Goal: Navigation & Orientation: Find specific page/section

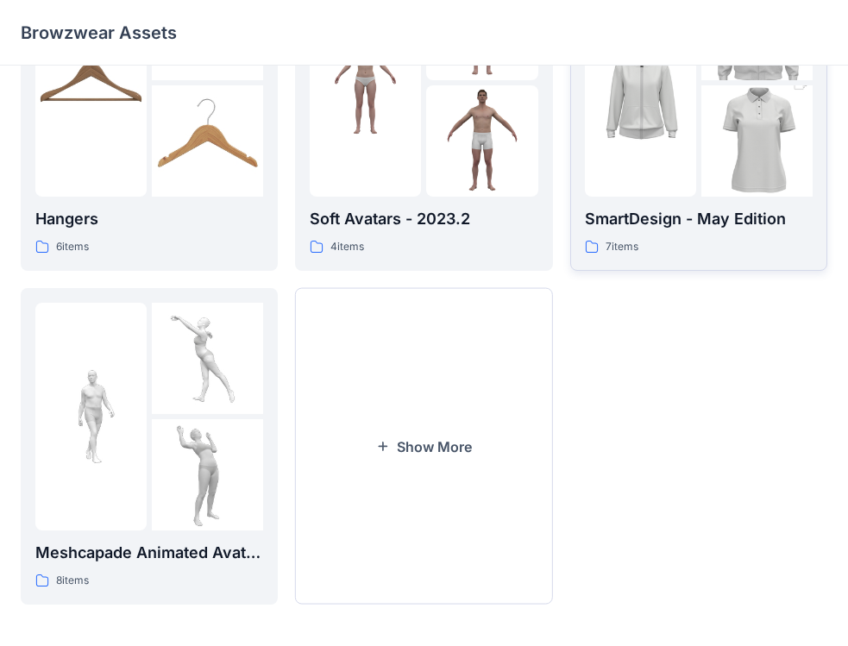
scroll to position [473, 0]
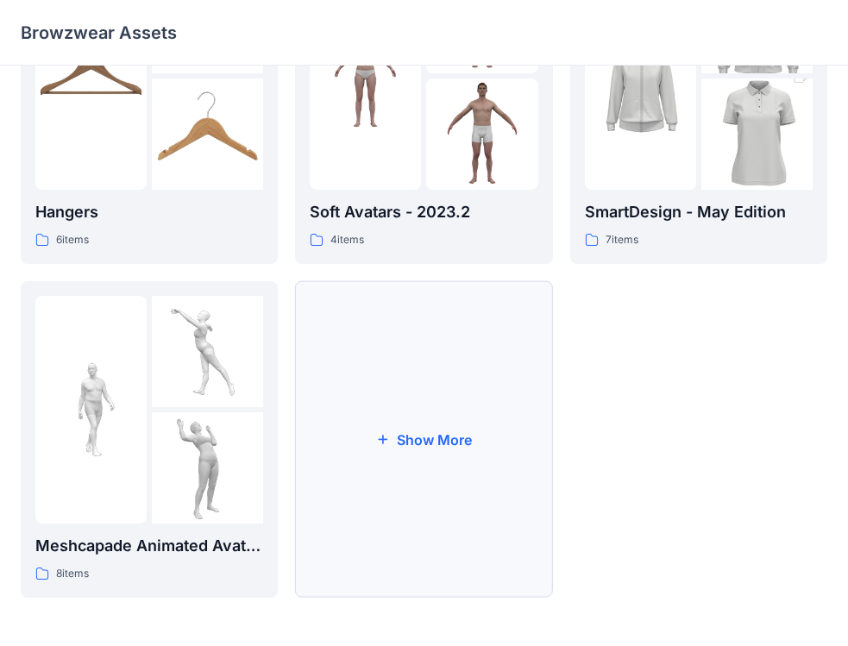
click at [474, 435] on button "Show More" at bounding box center [423, 439] width 257 height 317
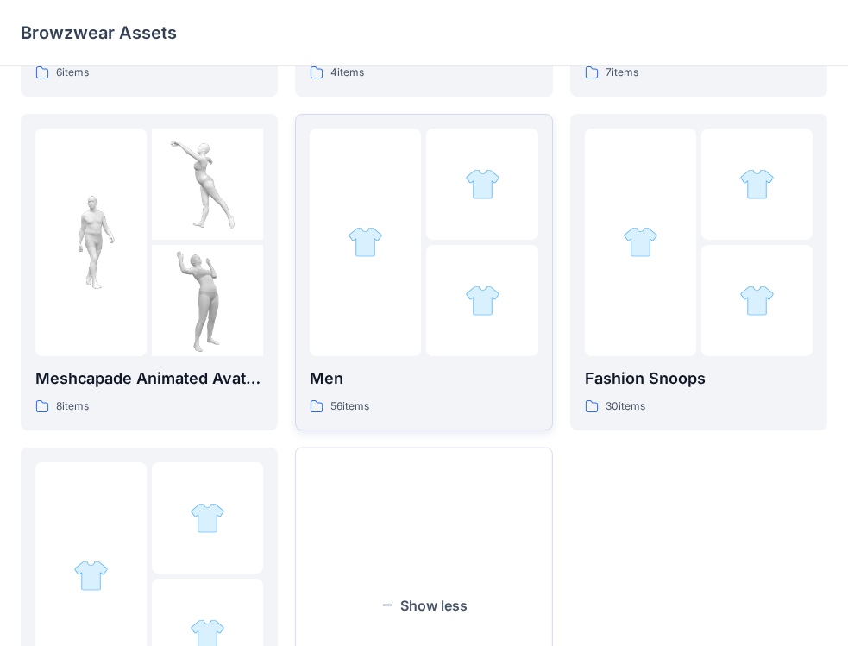
scroll to position [645, 0]
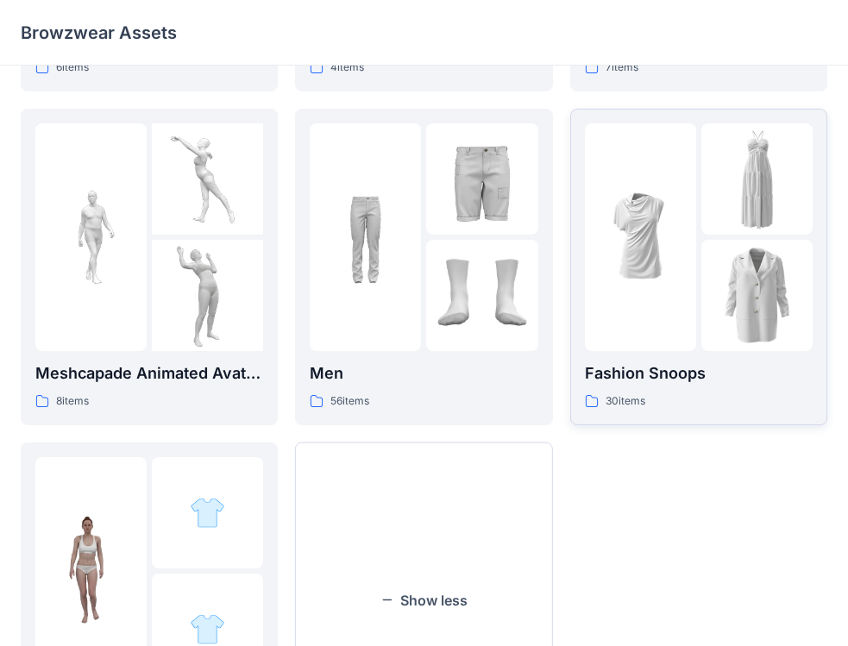
click at [732, 387] on div "Fashion Snoops 30 items" at bounding box center [699, 386] width 228 height 49
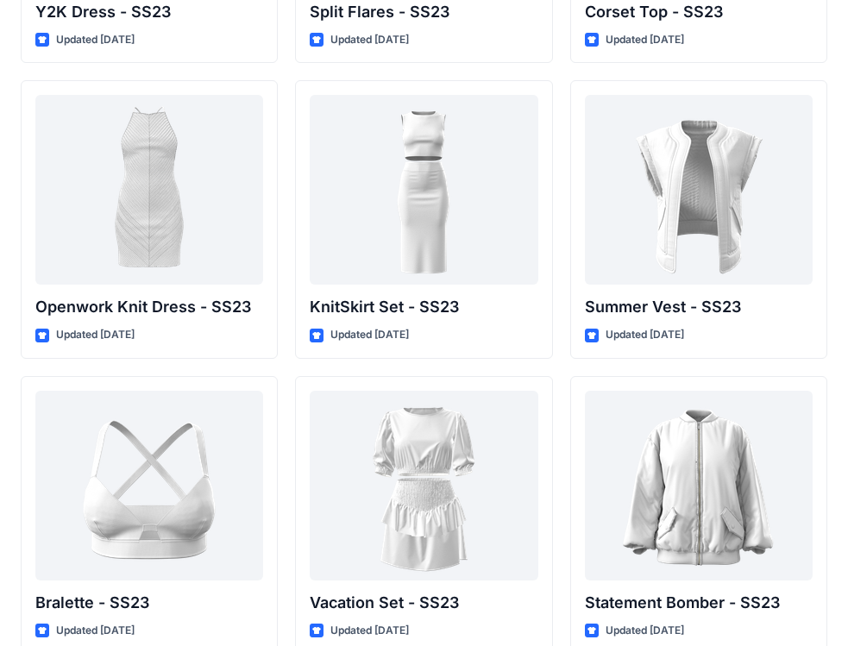
scroll to position [1870, 0]
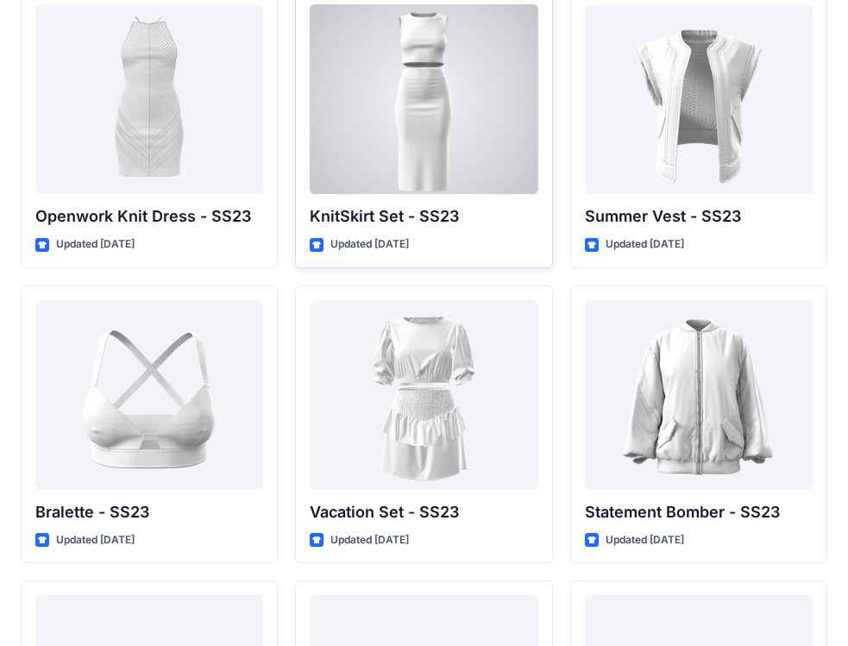
click at [426, 145] on div at bounding box center [424, 99] width 228 height 190
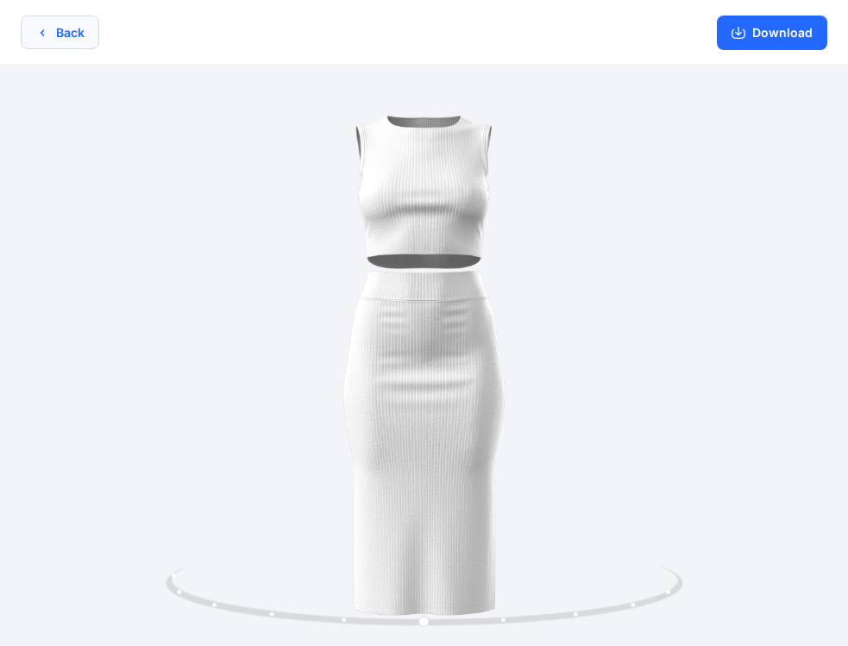
click at [44, 35] on icon "button" at bounding box center [42, 32] width 3 height 6
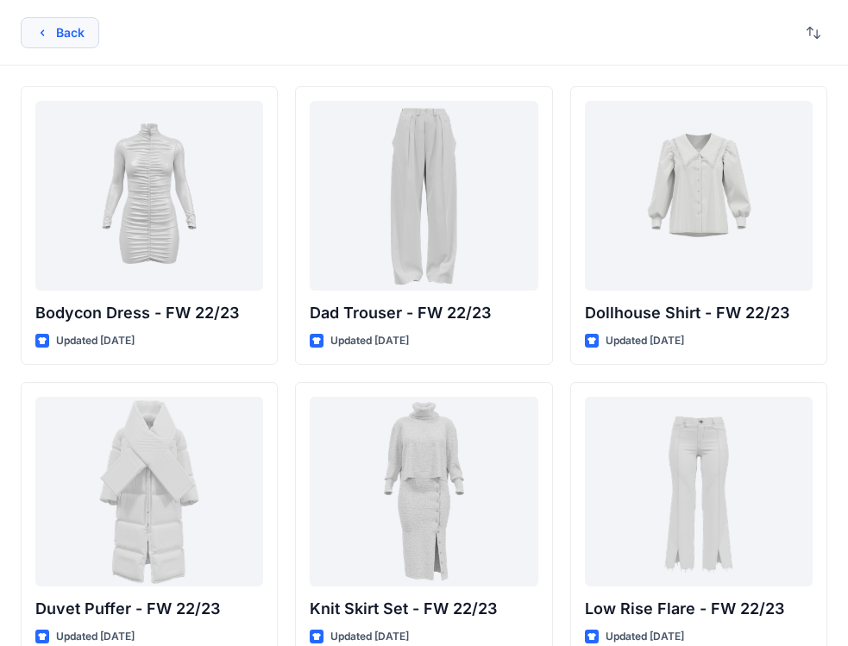
click at [34, 34] on button "Back" at bounding box center [60, 32] width 79 height 31
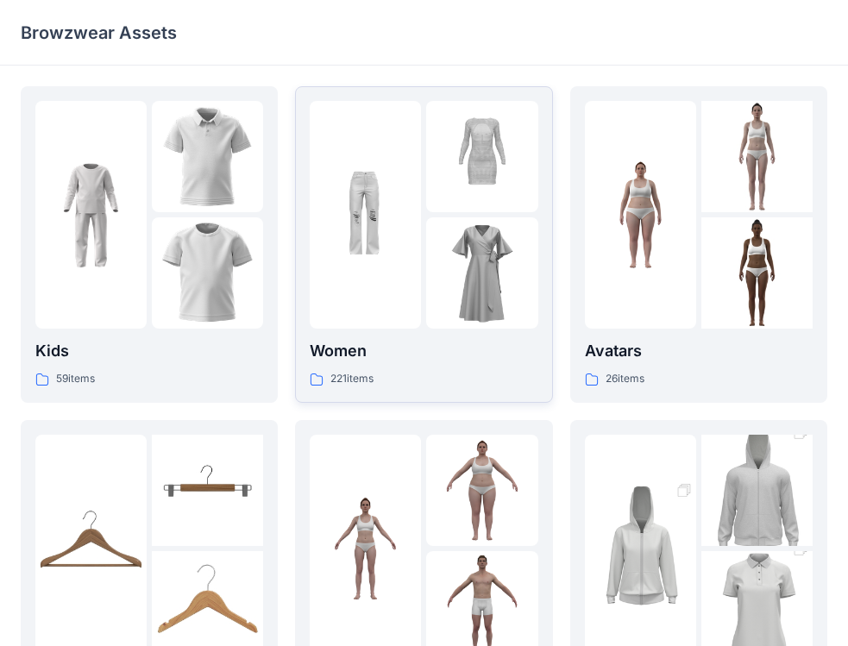
click at [433, 365] on div "Women 221 items" at bounding box center [424, 363] width 228 height 49
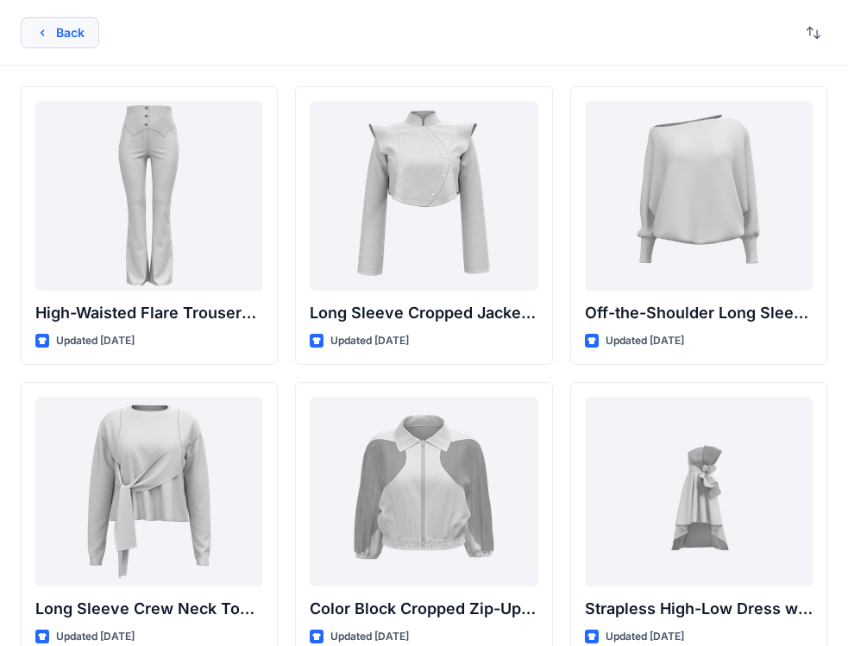
click at [40, 38] on icon "button" at bounding box center [42, 33] width 14 height 14
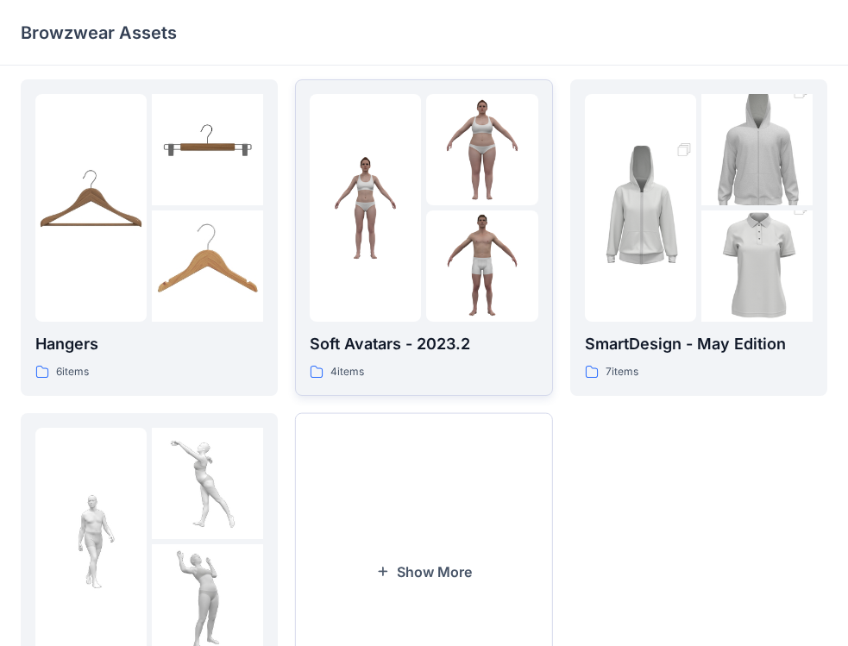
scroll to position [345, 0]
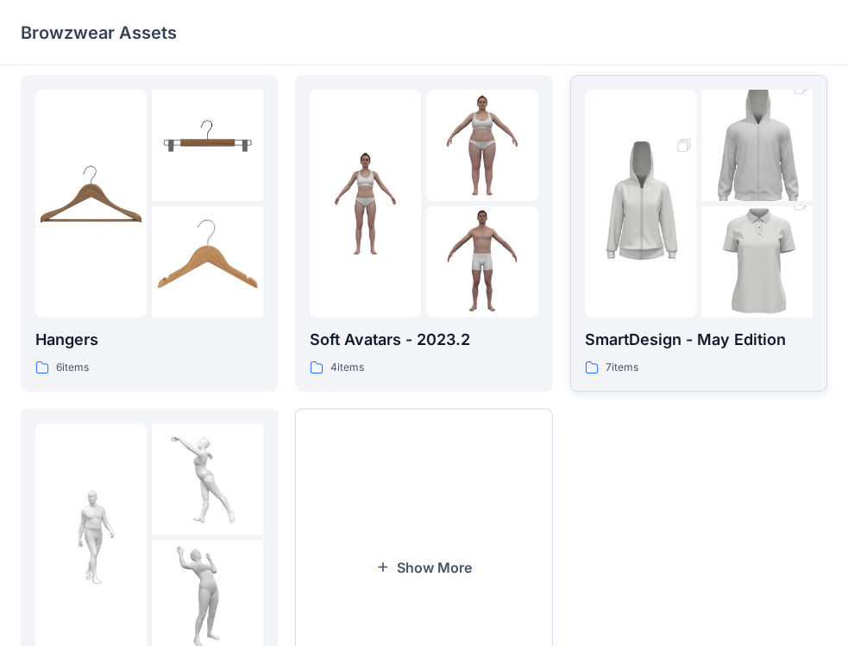
click at [712, 362] on div "7 items" at bounding box center [699, 368] width 228 height 18
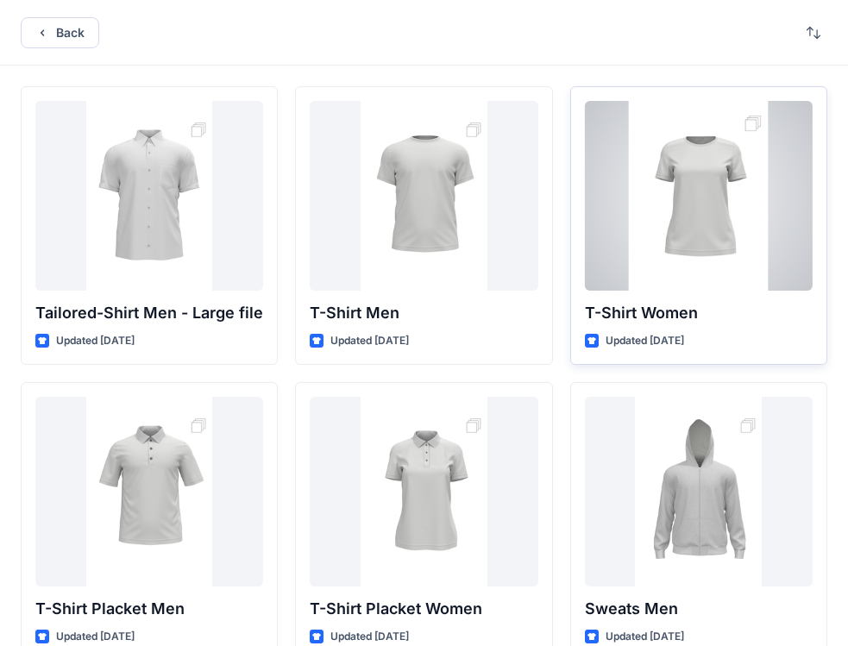
click at [729, 330] on div "T-Shirt Women Updated [DATE]" at bounding box center [698, 225] width 257 height 279
click at [707, 267] on div at bounding box center [699, 196] width 228 height 190
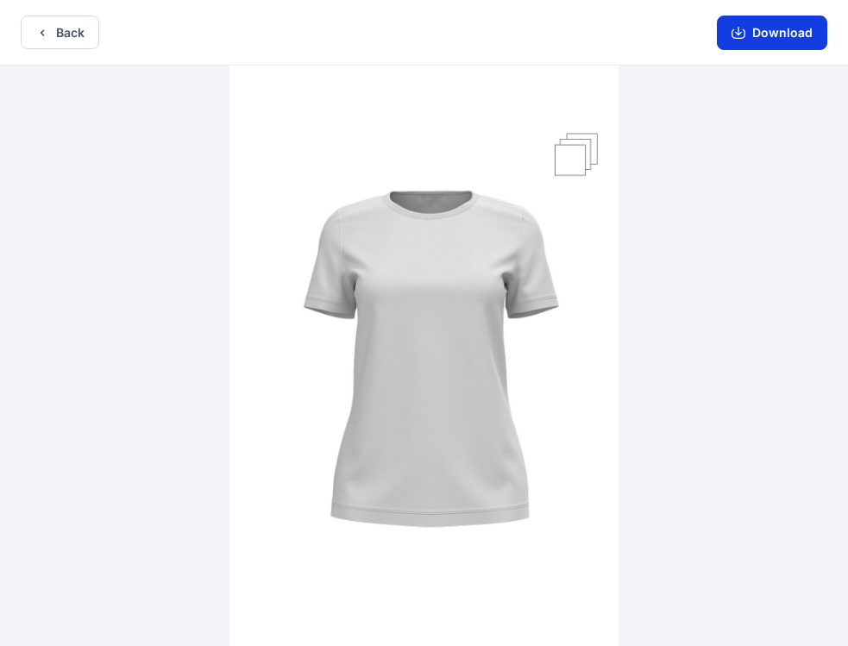
click at [741, 42] on button "Download" at bounding box center [772, 33] width 110 height 35
